Goal: Transaction & Acquisition: Purchase product/service

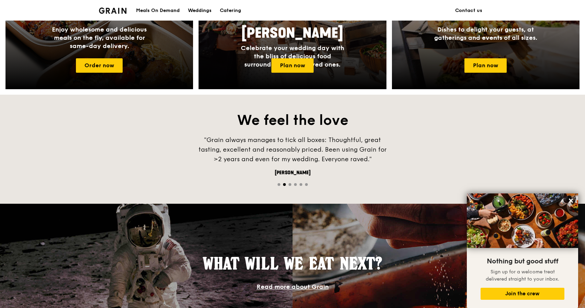
scroll to position [287, 0]
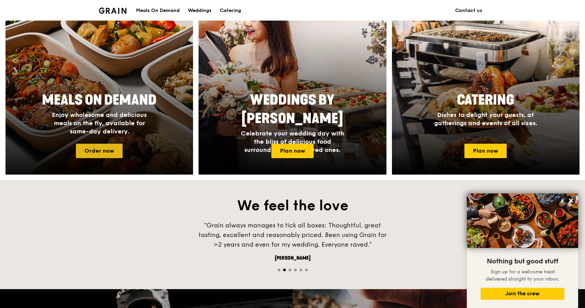
click at [100, 155] on link "Order now" at bounding box center [99, 151] width 47 height 14
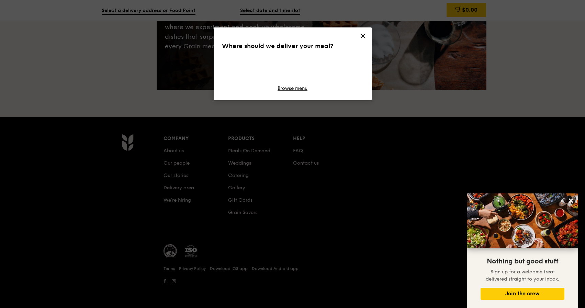
scroll to position [54, 0]
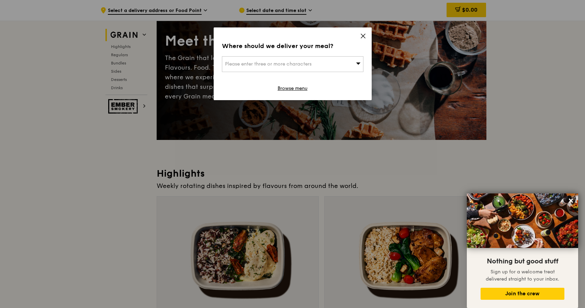
click at [299, 64] on span "Please enter three or more characters" at bounding box center [268, 64] width 87 height 6
type input "mbfc tower 3"
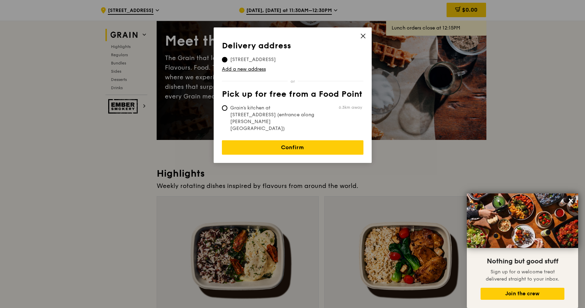
click at [284, 60] on span "[STREET_ADDRESS]" at bounding box center [253, 59] width 62 height 7
click at [227, 60] on input "[STREET_ADDRESS]" at bounding box center [224, 59] width 5 height 5
click at [246, 69] on link "Add a new address" at bounding box center [292, 69] width 141 height 7
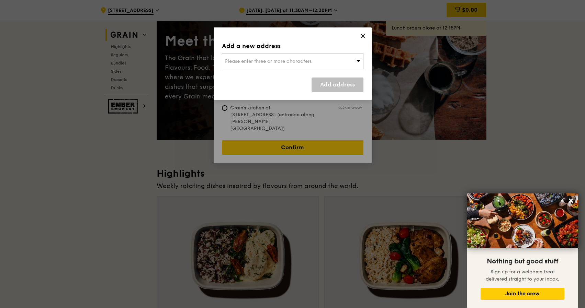
click at [301, 62] on span "Please enter three or more characters" at bounding box center [268, 61] width 87 height 6
type input "018982"
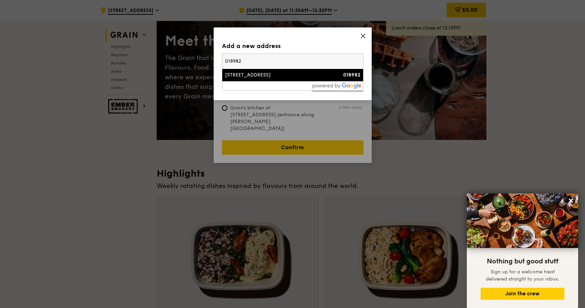
click at [279, 73] on div "[STREET_ADDRESS]" at bounding box center [276, 75] width 102 height 7
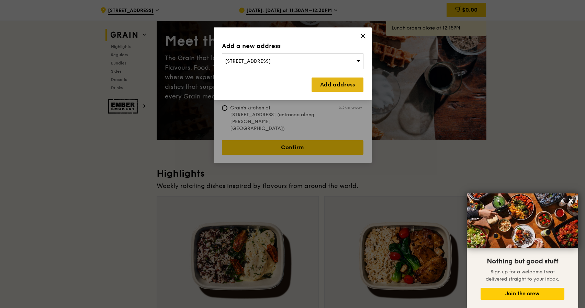
click at [327, 87] on link "Add address" at bounding box center [337, 85] width 52 height 14
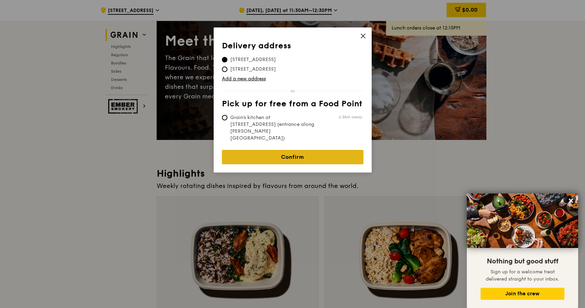
click at [298, 150] on link "Confirm" at bounding box center [292, 157] width 141 height 14
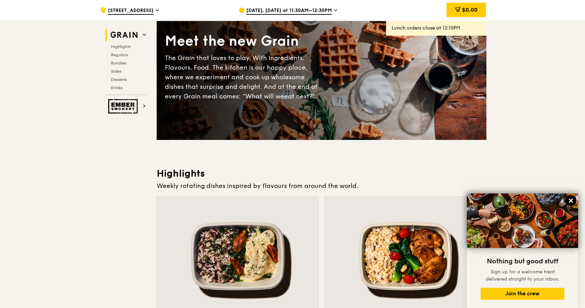
click at [569, 203] on icon at bounding box center [571, 201] width 6 height 6
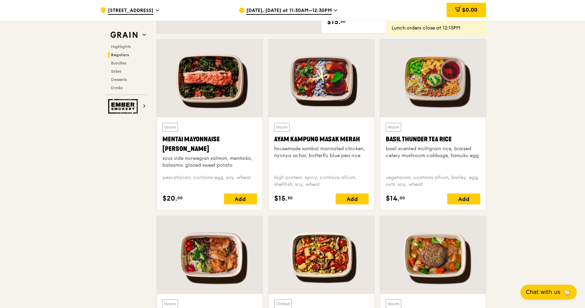
scroll to position [603, 0]
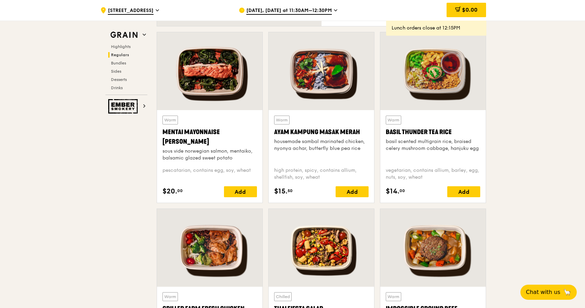
click at [286, 7] on span "[DATE], [DATE] at 11:30AM–12:30PM" at bounding box center [289, 11] width 86 height 8
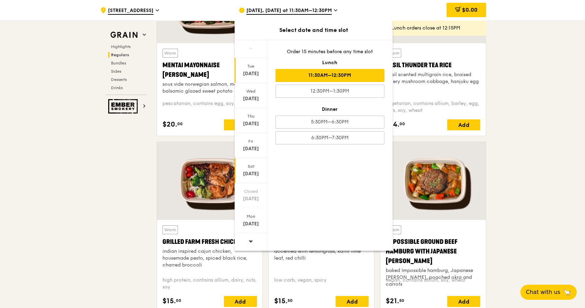
scroll to position [672, 0]
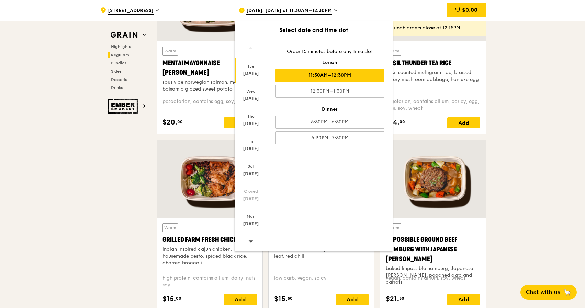
click at [251, 244] on span at bounding box center [250, 242] width 5 height 16
click at [252, 238] on span at bounding box center [250, 242] width 5 height 16
click at [250, 120] on div "[DATE]" at bounding box center [251, 120] width 33 height 25
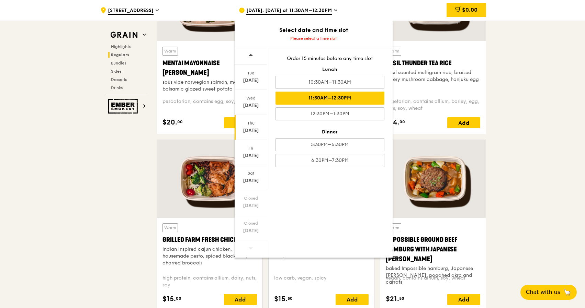
click at [333, 100] on div "11:30AM–12:30PM" at bounding box center [329, 98] width 109 height 13
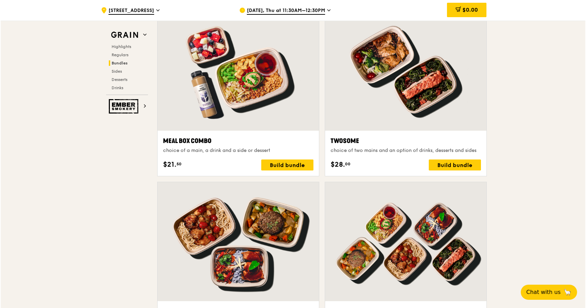
scroll to position [913, 0]
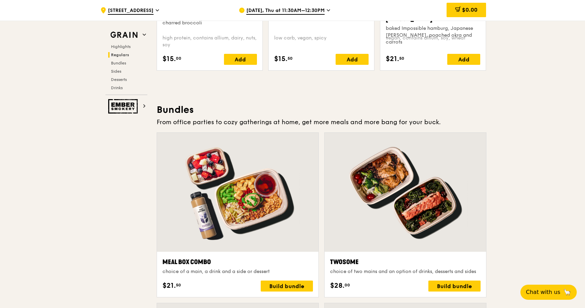
click at [230, 183] on div at bounding box center [237, 192] width 161 height 119
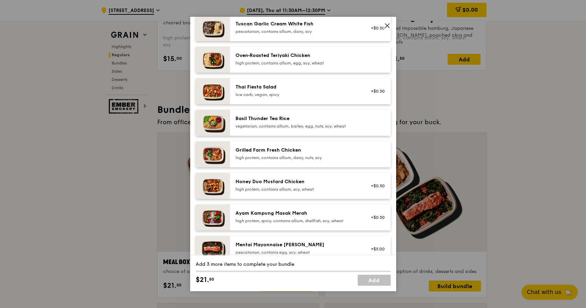
scroll to position [172, 0]
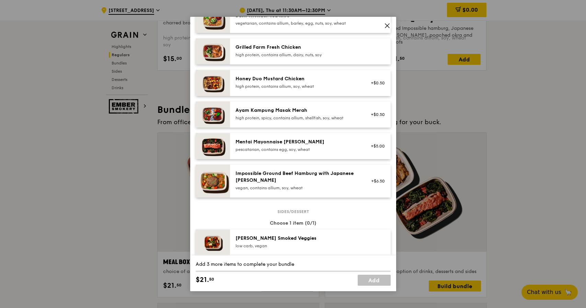
click at [249, 153] on div "Mentai Mayonnaise [PERSON_NAME] pescatarian, contains egg, soy, wheat" at bounding box center [297, 146] width 132 height 15
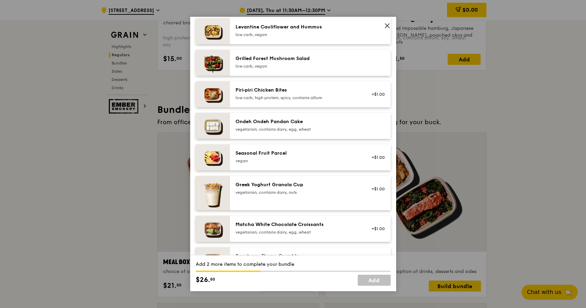
scroll to position [378, 0]
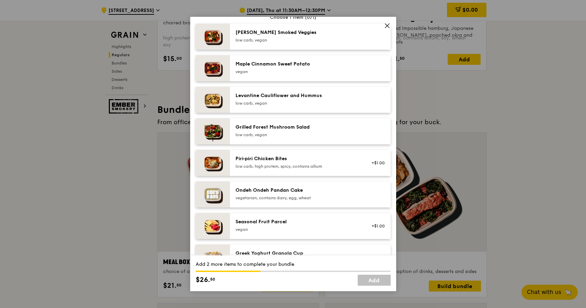
click at [262, 164] on div "low carb, high protein, spicy, contains allium" at bounding box center [297, 166] width 123 height 5
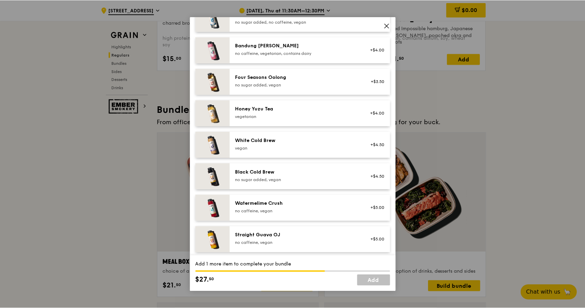
scroll to position [781, 0]
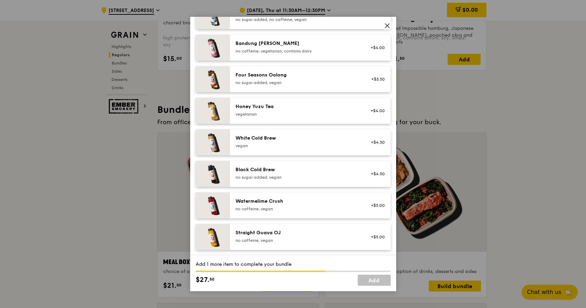
click at [274, 145] on div "vegan" at bounding box center [297, 145] width 123 height 5
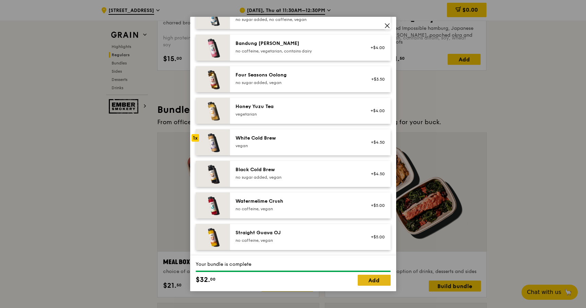
click at [387, 280] on link "Add" at bounding box center [374, 280] width 33 height 11
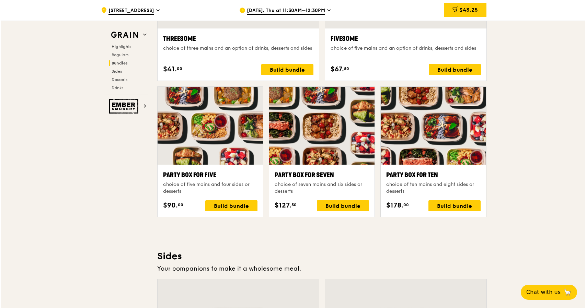
scroll to position [1291, 0]
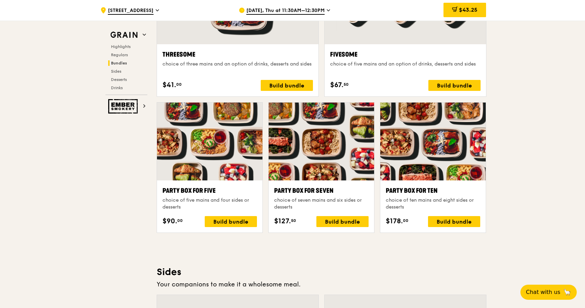
click at [303, 132] on div at bounding box center [321, 142] width 105 height 78
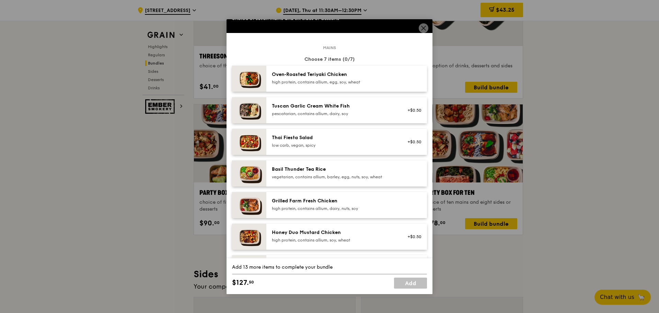
scroll to position [0, 0]
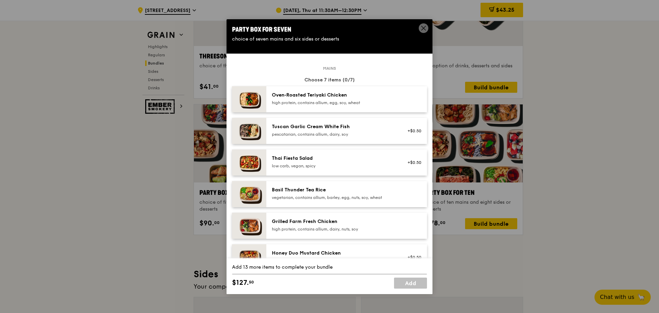
click at [423, 27] on icon at bounding box center [424, 28] width 6 height 6
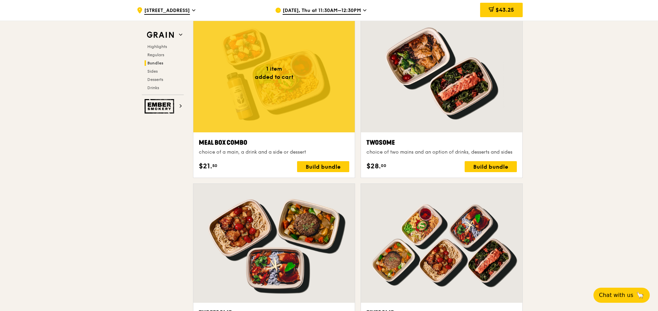
scroll to position [982, 0]
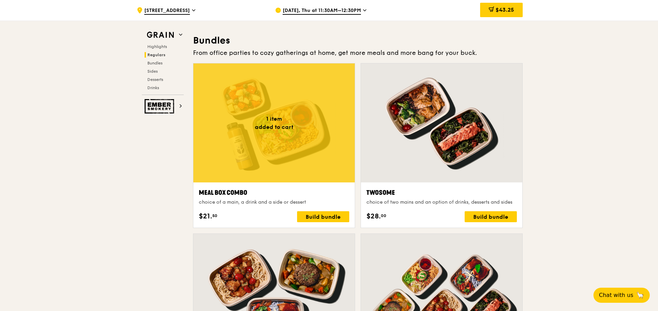
drag, startPoint x: 84, startPoint y: 200, endPoint x: 98, endPoint y: 198, distance: 13.2
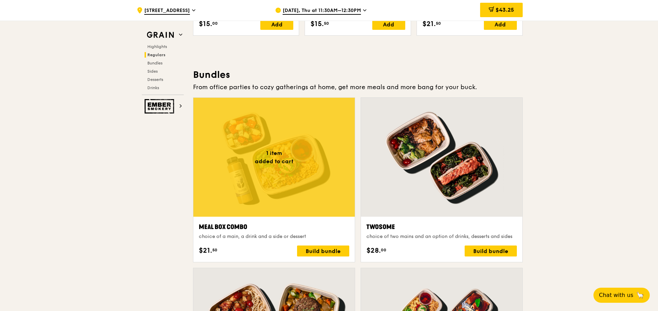
click at [312, 132] on div at bounding box center [273, 157] width 161 height 119
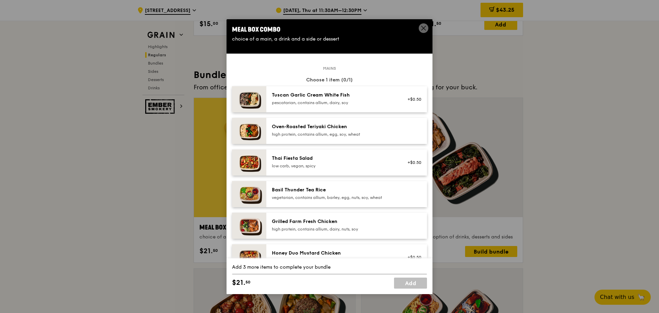
click at [425, 31] on icon at bounding box center [424, 28] width 6 height 6
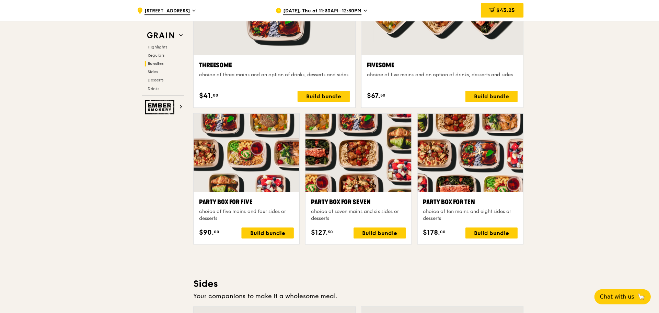
scroll to position [1291, 0]
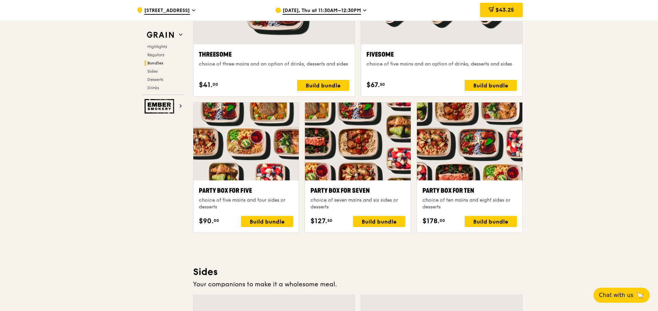
click at [497, 152] on div at bounding box center [469, 142] width 105 height 78
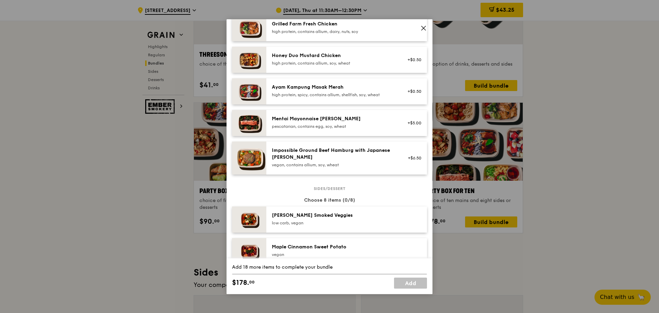
scroll to position [206, 0]
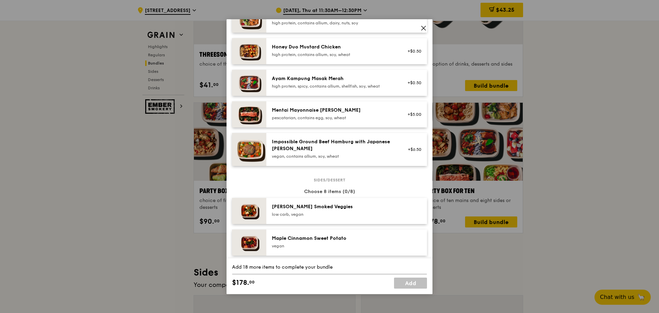
click at [363, 117] on div "pescatarian, contains egg, soy, wheat" at bounding box center [333, 117] width 123 height 5
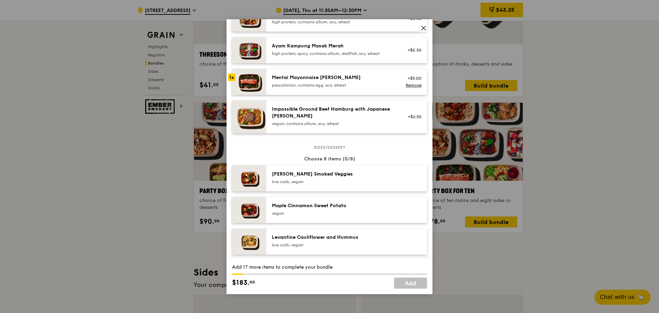
scroll to position [240, 0]
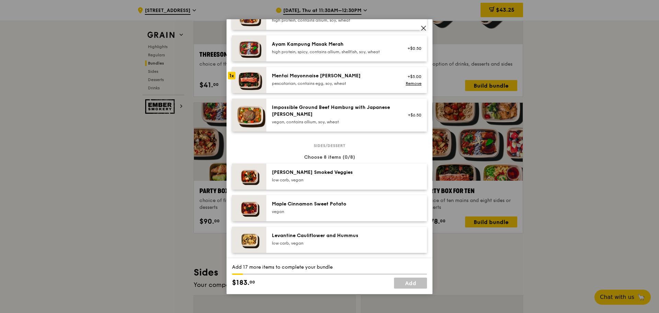
click at [350, 77] on div "Mentai Mayonnaise [PERSON_NAME]" at bounding box center [333, 75] width 123 height 7
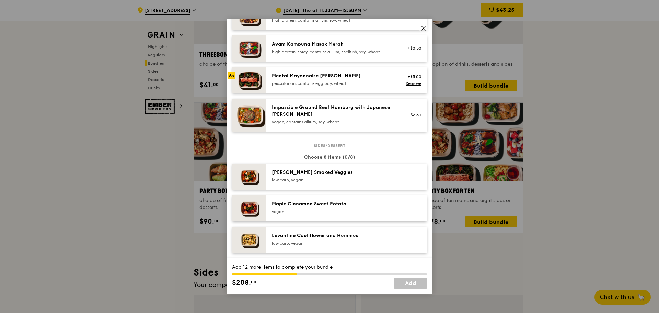
click at [350, 77] on div "Mentai Mayonnaise [PERSON_NAME]" at bounding box center [333, 75] width 123 height 7
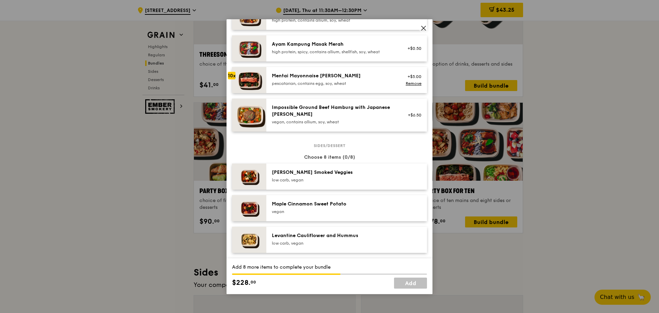
click at [350, 77] on div "Mentai Mayonnaise [PERSON_NAME]" at bounding box center [333, 75] width 123 height 7
click at [350, 85] on div "pescatarian, contains egg, soy, wheat" at bounding box center [333, 83] width 123 height 5
click at [314, 85] on div "pescatarian, contains egg, soy, wheat" at bounding box center [333, 83] width 123 height 5
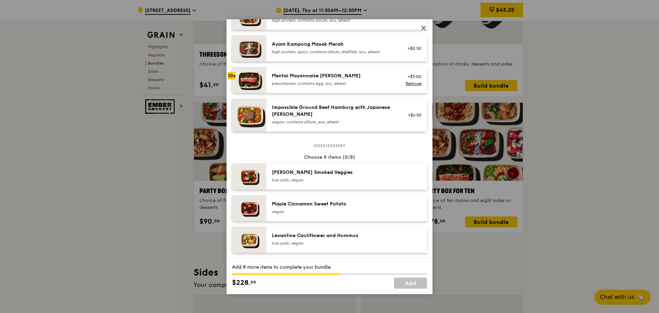
click at [314, 85] on div "pescatarian, contains egg, soy, wheat" at bounding box center [333, 83] width 123 height 5
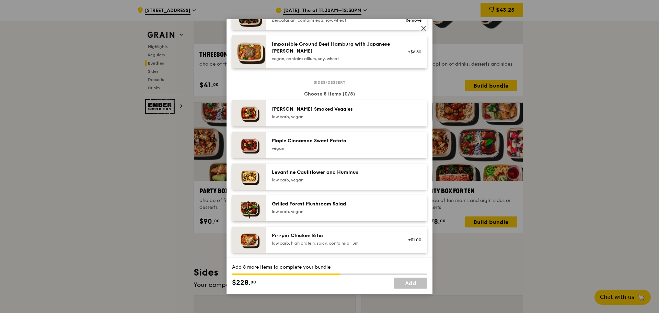
scroll to position [309, 0]
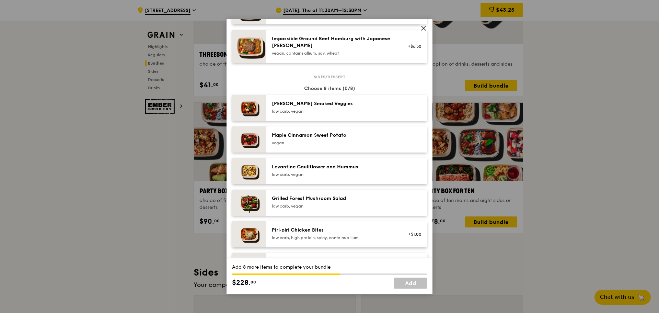
click at [381, 177] on div "low carb, vegan" at bounding box center [333, 174] width 123 height 5
click at [368, 205] on div "low carb, vegan" at bounding box center [333, 205] width 123 height 5
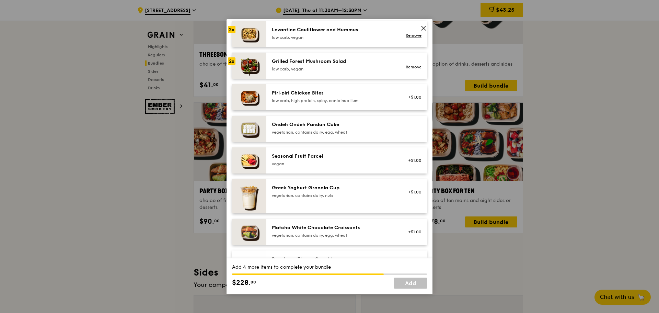
scroll to position [446, 0]
click at [347, 162] on div "vegan" at bounding box center [333, 163] width 123 height 5
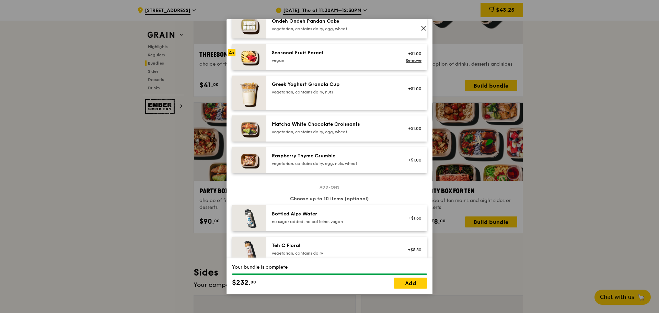
scroll to position [481, 0]
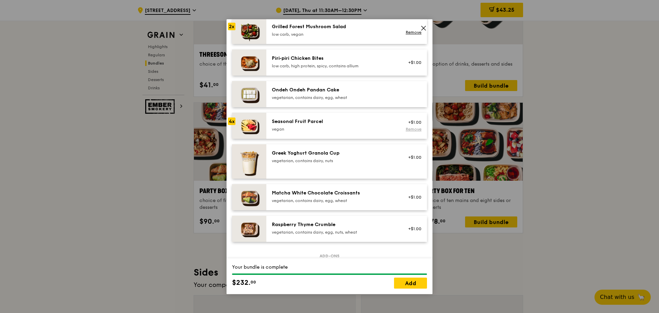
click at [406, 130] on link "Remove" at bounding box center [414, 129] width 16 height 5
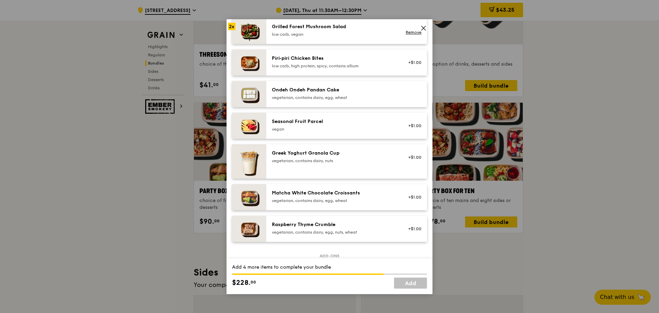
click at [356, 121] on div "Seasonal Fruit Parcel" at bounding box center [333, 121] width 123 height 7
click at [344, 95] on div "vegetarian, contains dairy, egg, wheat" at bounding box center [333, 97] width 123 height 5
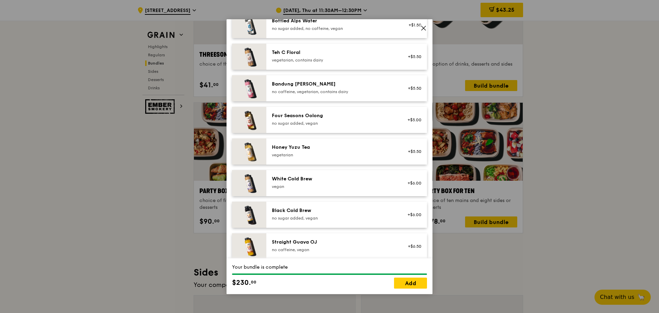
scroll to position [756, 0]
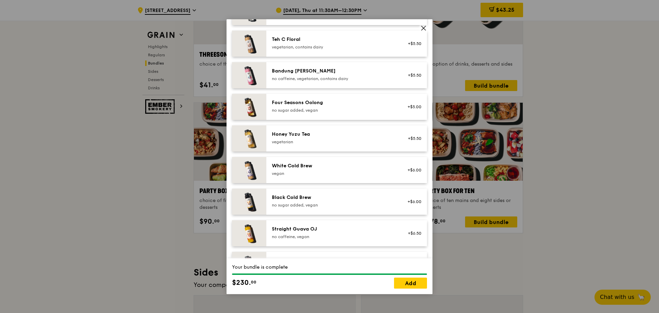
click at [347, 196] on div "Black Cold Brew" at bounding box center [333, 197] width 123 height 7
click at [348, 195] on div "Black Cold Brew" at bounding box center [333, 197] width 123 height 7
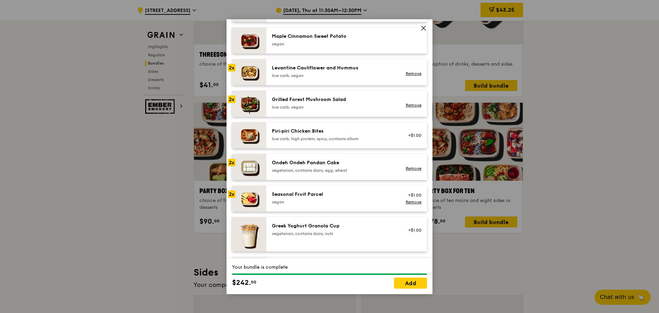
scroll to position [368, 0]
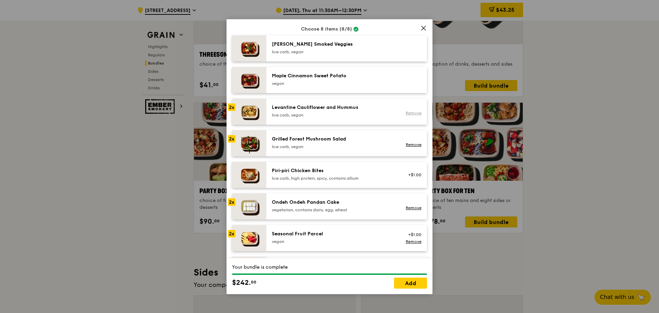
click at [406, 112] on link "Remove" at bounding box center [414, 113] width 16 height 5
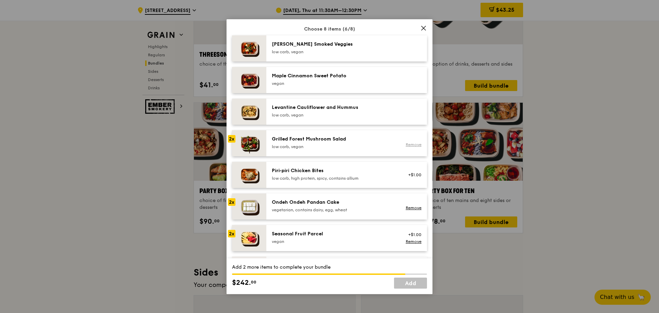
click at [411, 144] on link "Remove" at bounding box center [414, 144] width 16 height 5
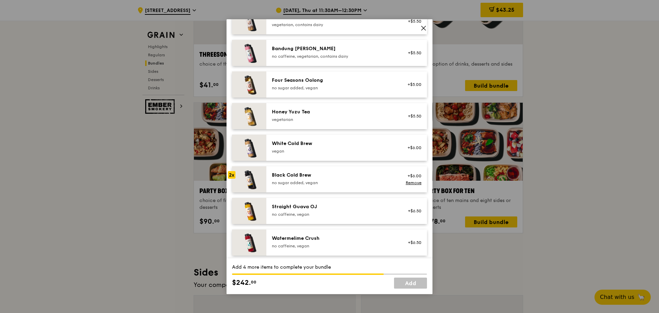
scroll to position [781, 0]
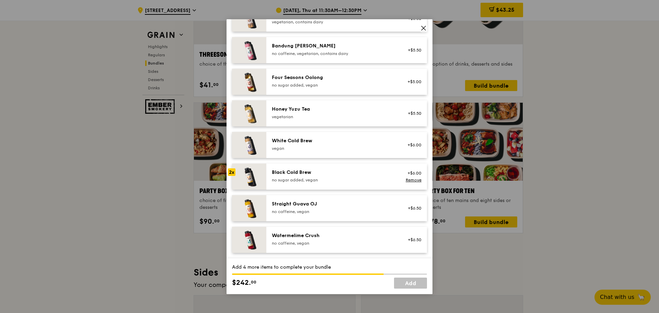
click at [316, 172] on div "Black Cold Brew" at bounding box center [333, 172] width 123 height 7
click at [346, 172] on div "Black Cold Brew" at bounding box center [333, 172] width 123 height 7
click at [346, 173] on div "Black Cold Brew" at bounding box center [333, 172] width 123 height 7
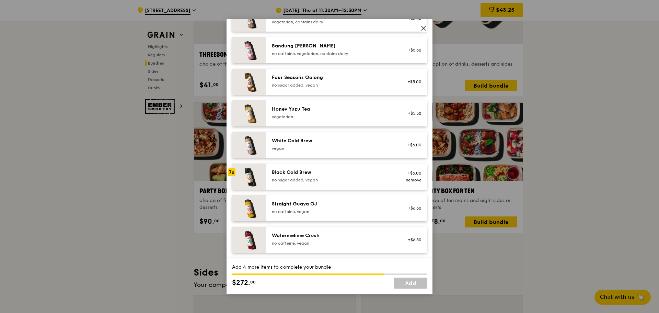
click at [344, 172] on div "Black Cold Brew" at bounding box center [333, 172] width 123 height 7
click at [341, 177] on div "no sugar added, vegan" at bounding box center [333, 179] width 123 height 5
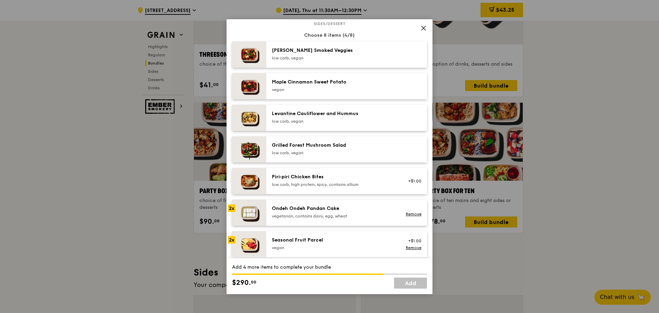
scroll to position [368, 0]
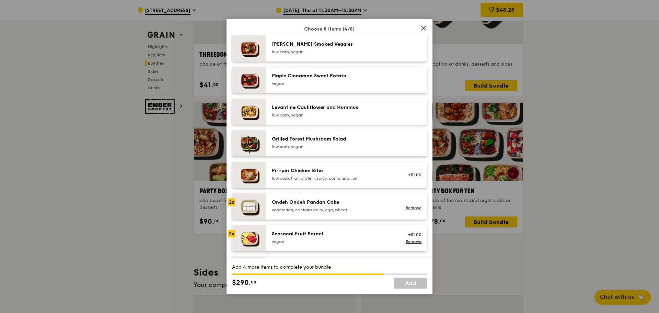
click at [311, 111] on div "Levantine Cauliflower and Hummus low carb, vegan" at bounding box center [333, 111] width 123 height 14
click at [312, 112] on div "low carb, vegan" at bounding box center [333, 114] width 123 height 5
click at [310, 134] on div "Grilled Forest Mushroom Salad low carb, vegan" at bounding box center [346, 143] width 161 height 26
click at [310, 134] on div "Grilled Forest Mushroom Salad low carb, vegan Remove" at bounding box center [346, 143] width 161 height 26
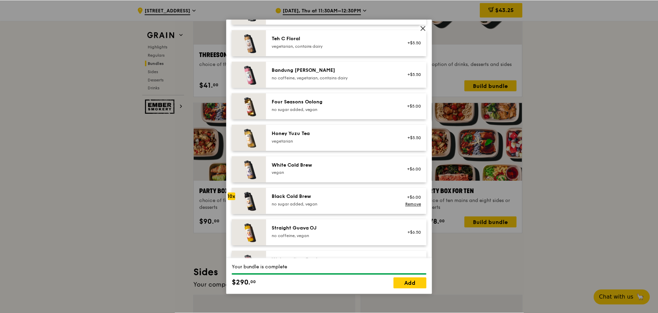
scroll to position [781, 0]
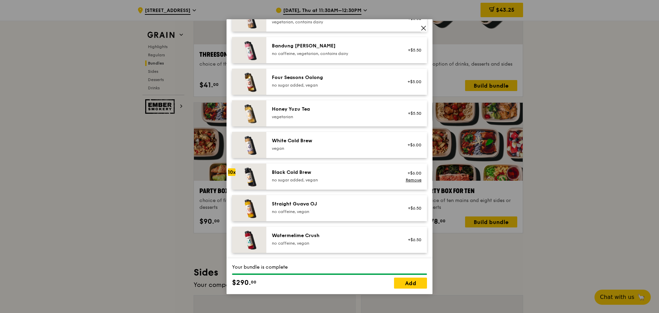
click at [423, 29] on icon at bounding box center [424, 28] width 6 height 6
click at [421, 29] on icon at bounding box center [424, 28] width 6 height 6
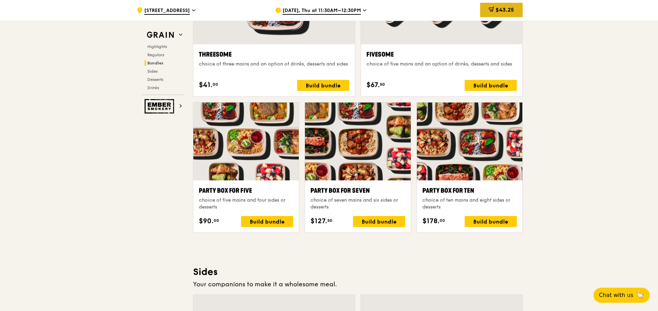
click at [519, 13] on div "$43.25" at bounding box center [501, 10] width 43 height 14
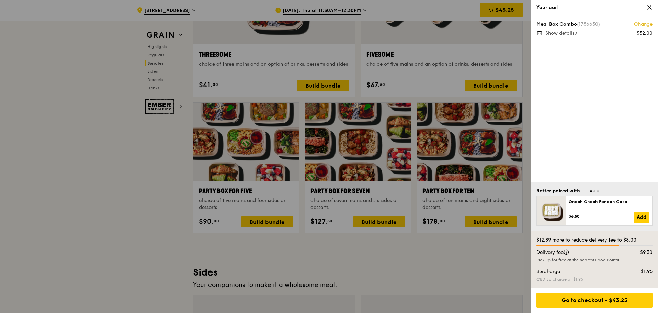
click at [540, 31] on icon at bounding box center [539, 33] width 6 height 6
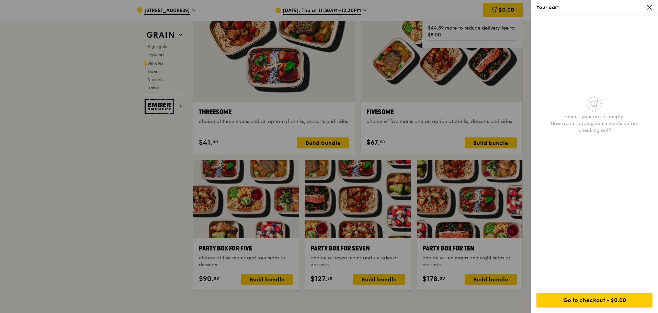
scroll to position [1120, 0]
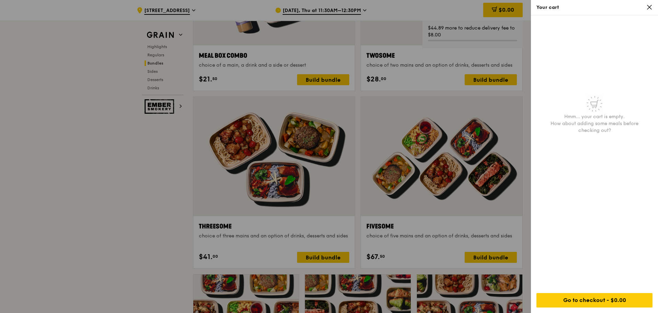
click at [90, 164] on div at bounding box center [329, 156] width 658 height 313
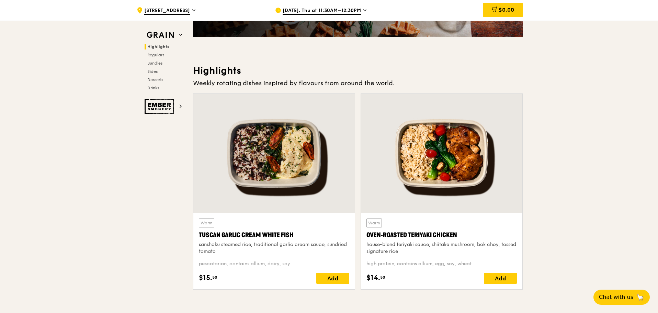
scroll to position [0, 0]
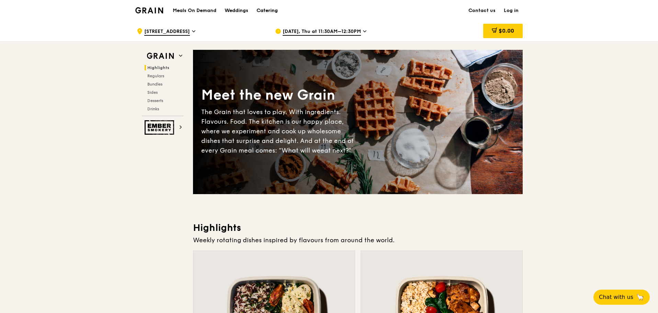
click at [259, 9] on div "Catering" at bounding box center [267, 10] width 21 height 21
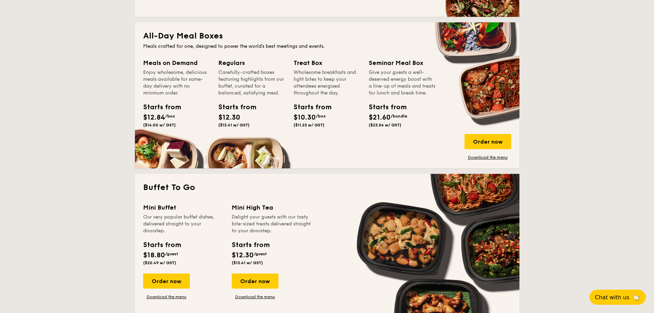
scroll to position [515, 0]
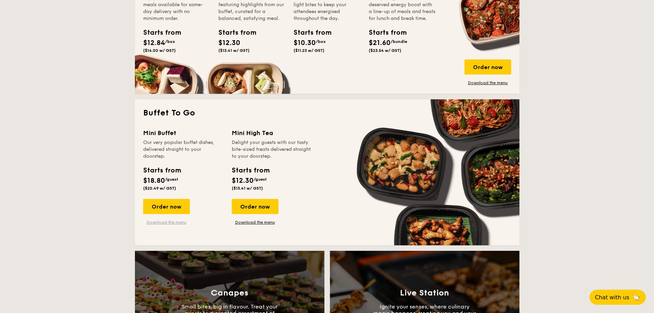
click at [170, 220] on link "Download the menu" at bounding box center [166, 221] width 47 height 5
